Goal: Information Seeking & Learning: Learn about a topic

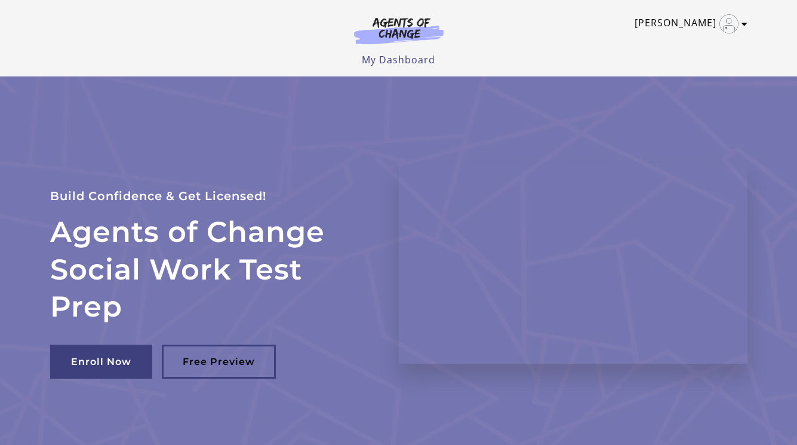
click at [698, 32] on link "[PERSON_NAME]" at bounding box center [687, 23] width 107 height 19
click at [674, 44] on link "My Account" at bounding box center [697, 43] width 105 height 20
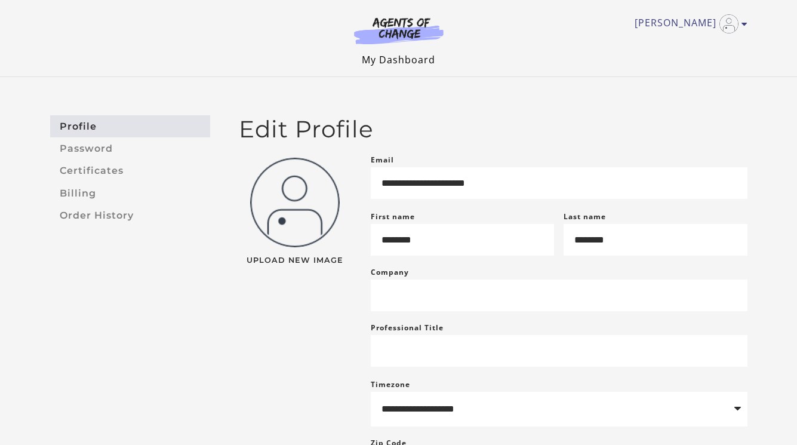
click at [390, 60] on link "My Dashboard" at bounding box center [398, 59] width 73 height 13
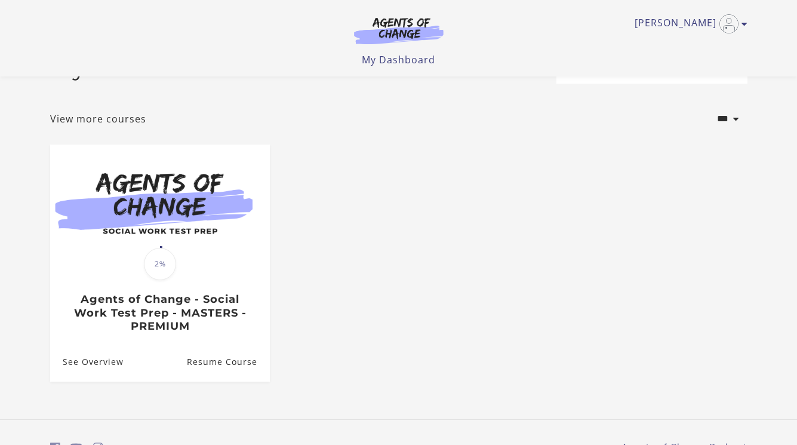
scroll to position [73, 0]
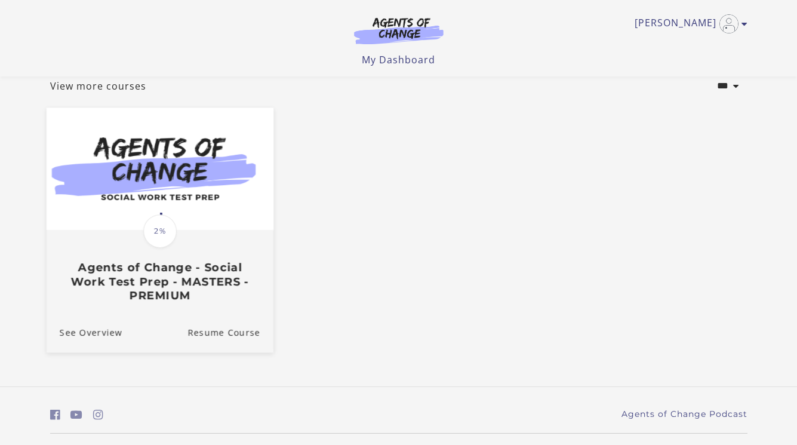
click at [152, 255] on div "Translation missing: en.liquid.partials.dashboard_course_card.progress_descript…" at bounding box center [159, 266] width 227 height 71
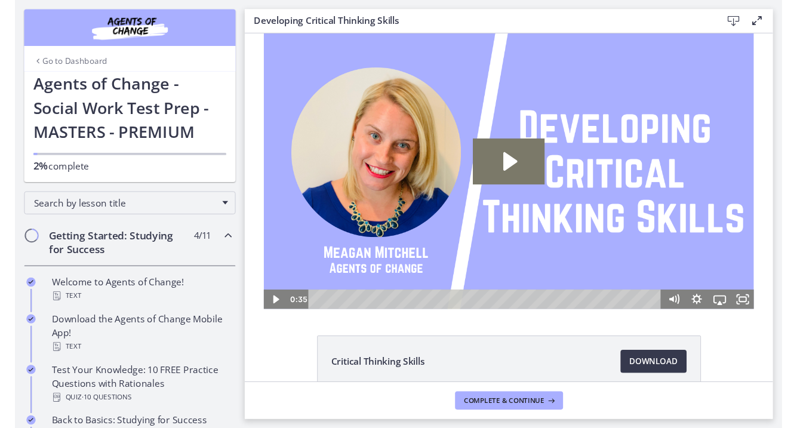
scroll to position [20, 0]
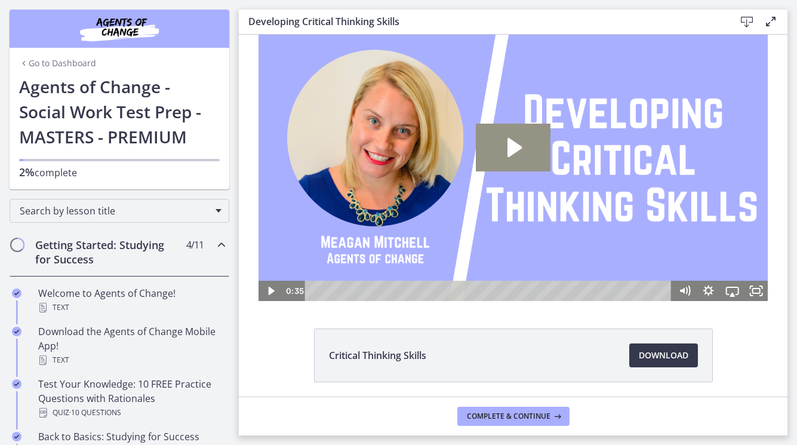
click at [523, 147] on icon "Play Video: cbe0uvmtov91j64ibpdg.mp4" at bounding box center [513, 148] width 75 height 48
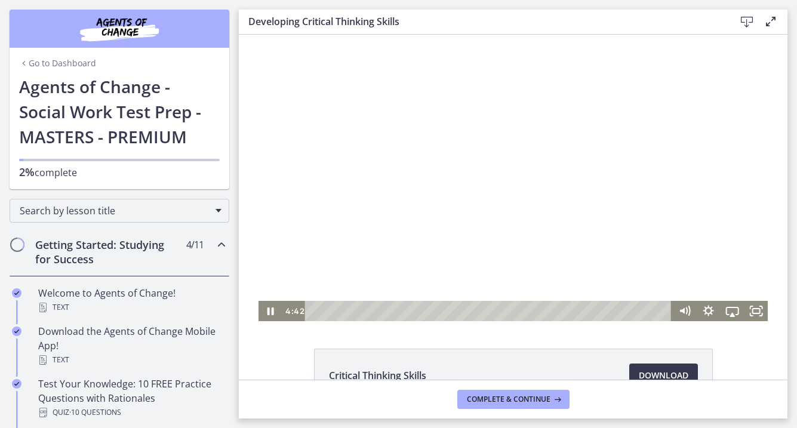
scroll to position [0, 0]
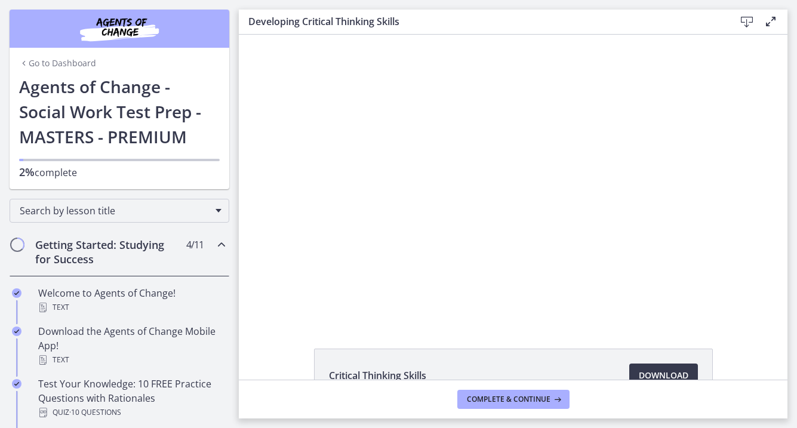
click at [276, 269] on div at bounding box center [512, 178] width 509 height 286
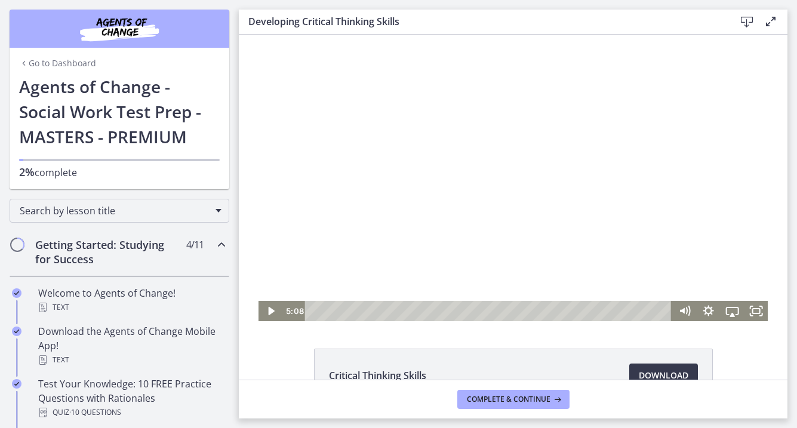
click at [288, 247] on div at bounding box center [512, 178] width 509 height 286
click at [269, 309] on icon "Pause" at bounding box center [271, 312] width 8 height 10
click at [269, 304] on icon "Play Video" at bounding box center [271, 311] width 29 height 24
click at [263, 313] on icon "Pause" at bounding box center [270, 311] width 24 height 20
click at [271, 308] on icon "Play Video" at bounding box center [271, 311] width 29 height 24
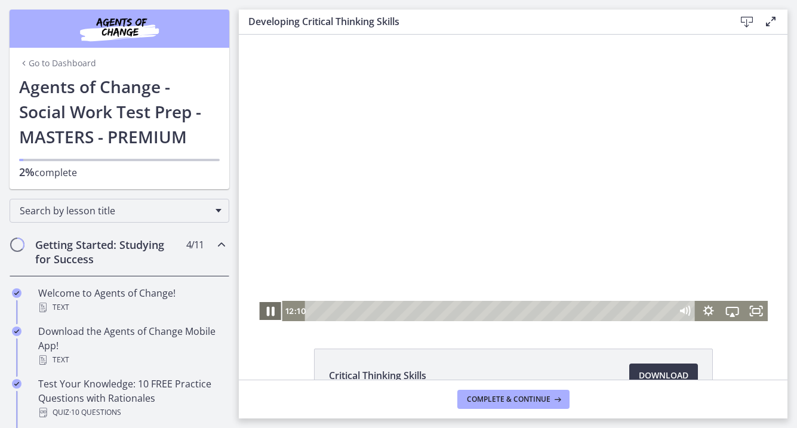
click at [268, 314] on icon "Pause" at bounding box center [271, 312] width 8 height 10
click at [263, 311] on icon "Play Video" at bounding box center [271, 311] width 24 height 20
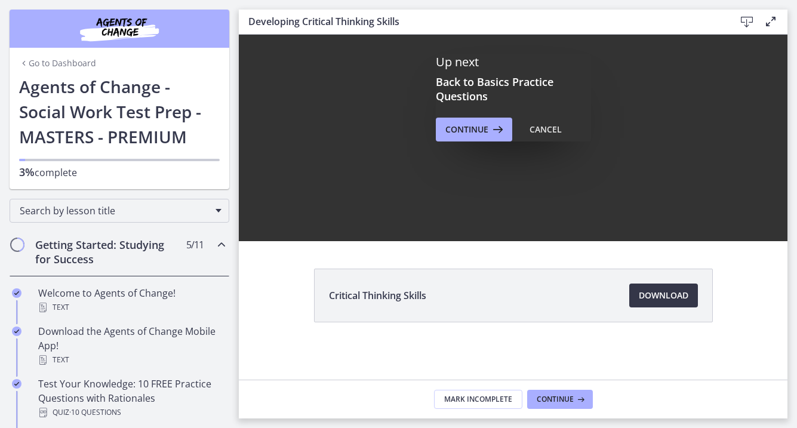
click at [666, 294] on span "Download Opens in a new window" at bounding box center [664, 295] width 50 height 14
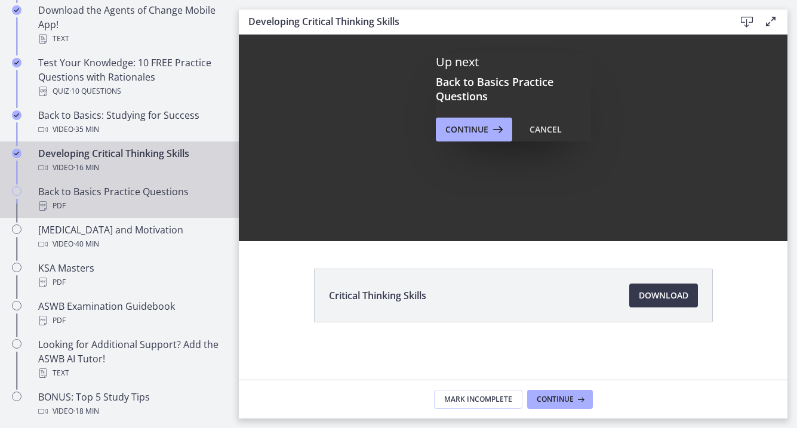
scroll to position [334, 0]
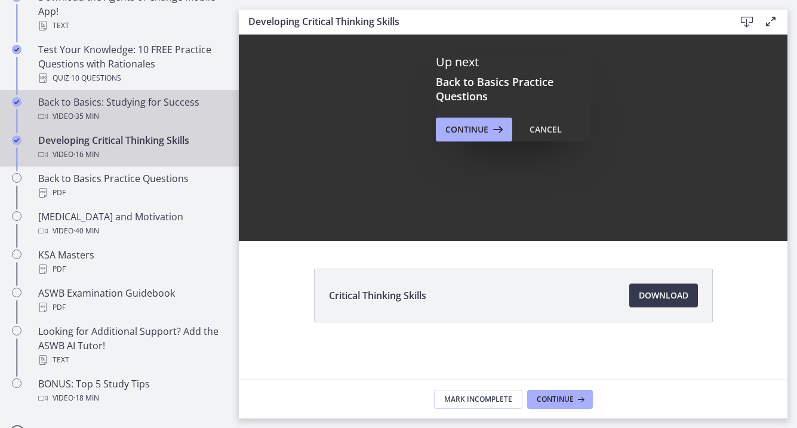
click at [164, 106] on div "Back to Basics: Studying for Success Video · 35 min" at bounding box center [131, 109] width 186 height 29
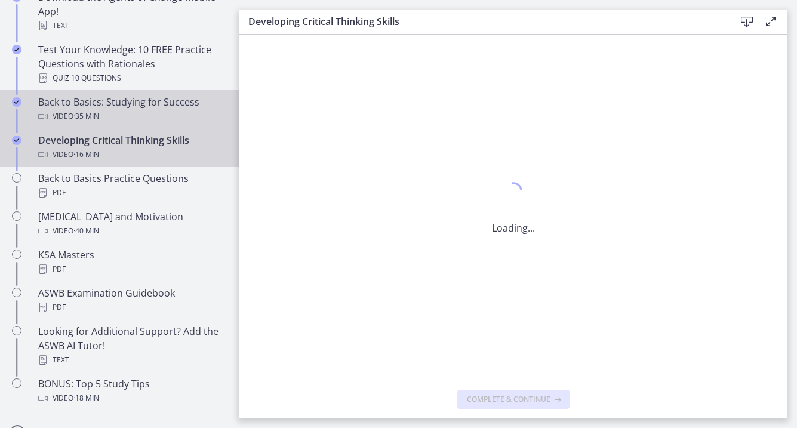
scroll to position [0, 0]
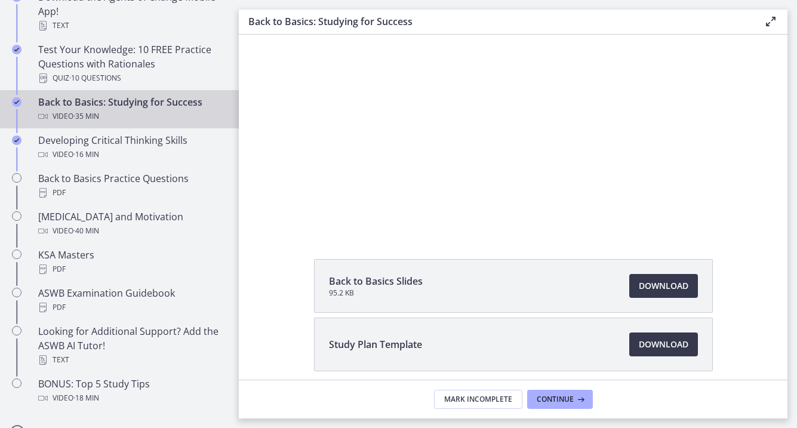
scroll to position [90, 0]
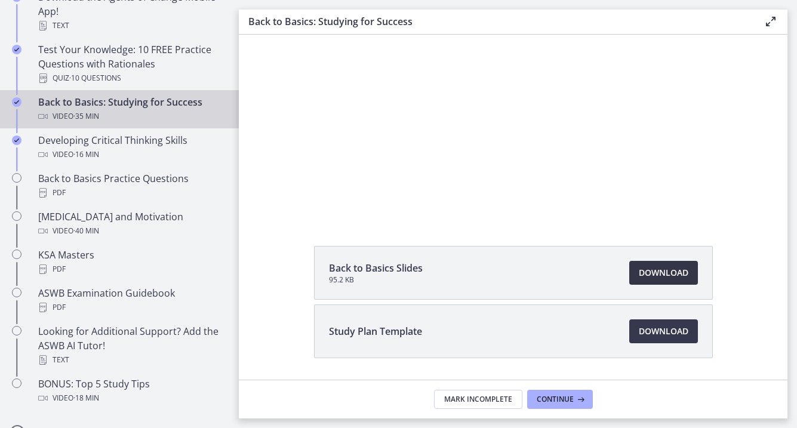
click at [662, 274] on span "Download Opens in a new window" at bounding box center [664, 273] width 50 height 14
